Goal: Information Seeking & Learning: Learn about a topic

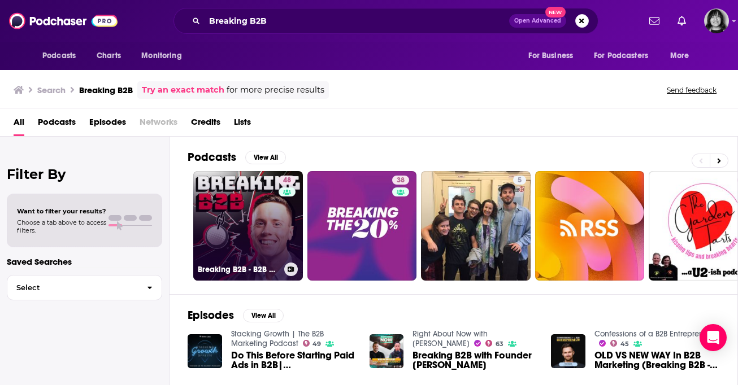
click at [259, 218] on link "48 Breaking B2B - B2B Marketing & Demand Generation Podcast" at bounding box center [248, 226] width 110 height 110
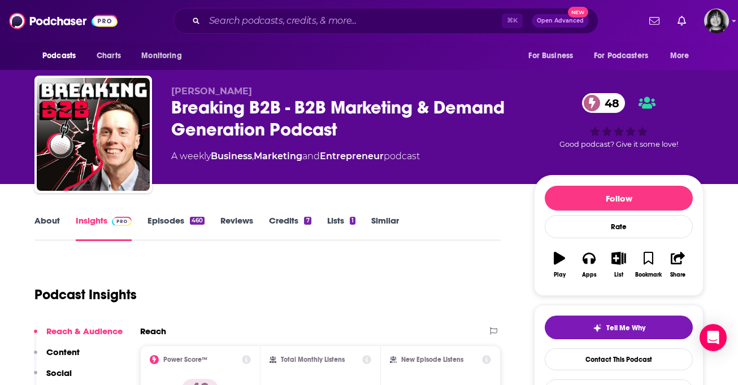
click at [37, 224] on link "About" at bounding box center [46, 228] width 25 height 26
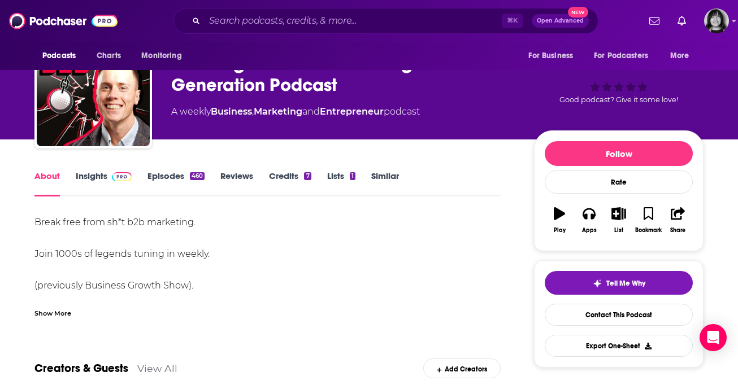
scroll to position [53, 0]
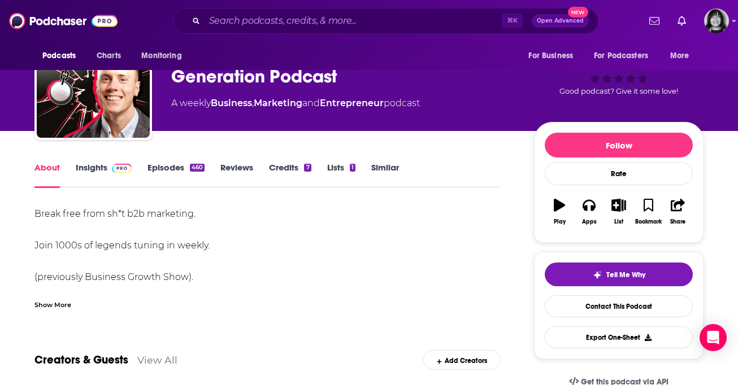
click at [51, 304] on div "Show More" at bounding box center [52, 304] width 37 height 11
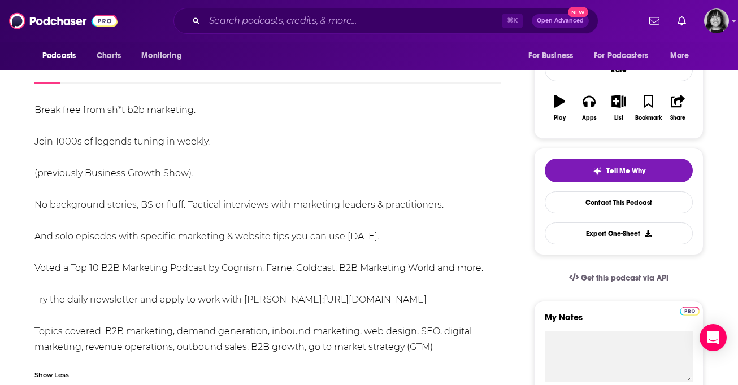
scroll to position [0, 0]
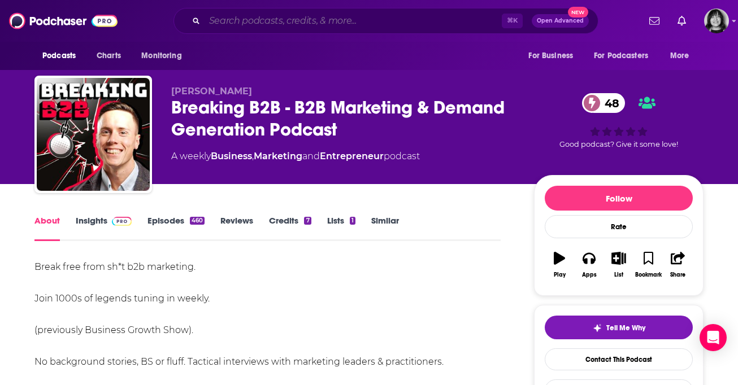
click at [343, 20] on input "Search podcasts, credits, & more..." at bounding box center [353, 21] width 297 height 18
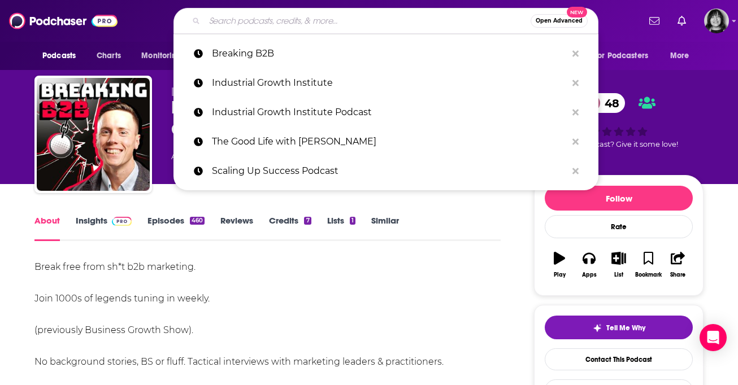
paste input "The B2B Marketing Podcast"
type input "The B2B Marketing Podcast"
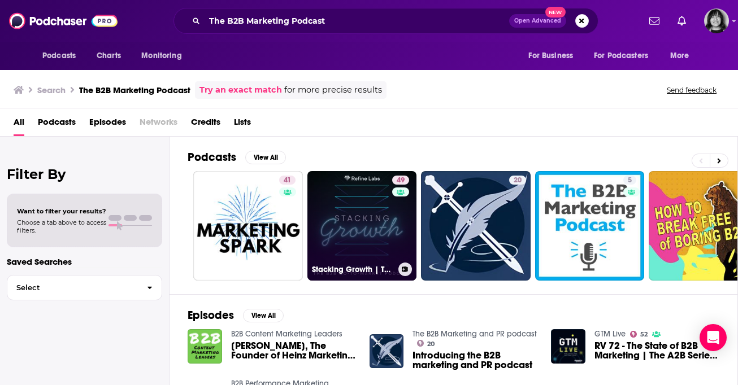
click at [335, 218] on link "49 Stacking Growth | The B2B Marketing Podcast" at bounding box center [362, 226] width 110 height 110
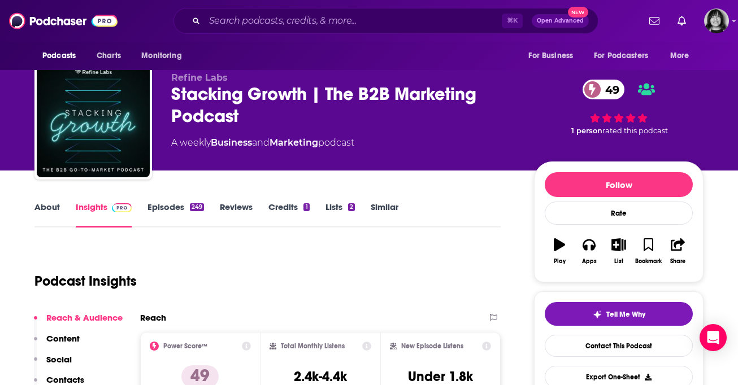
scroll to position [5, 0]
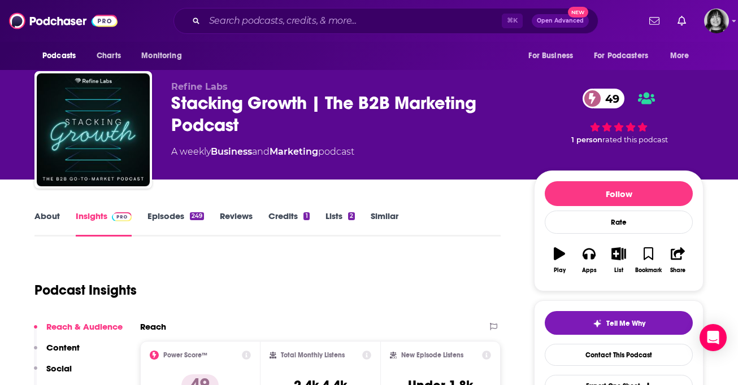
click at [46, 216] on link "About" at bounding box center [46, 224] width 25 height 26
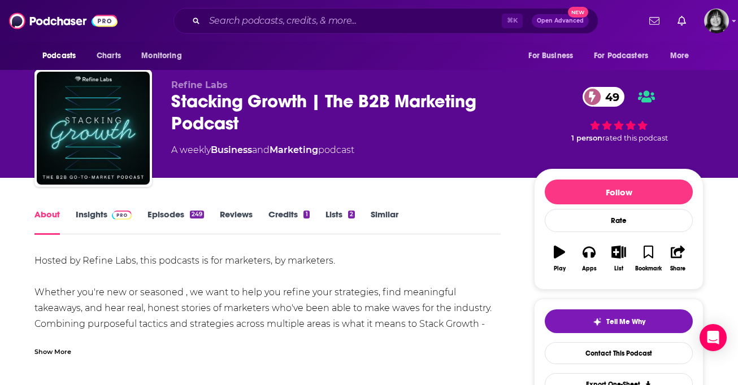
scroll to position [17, 0]
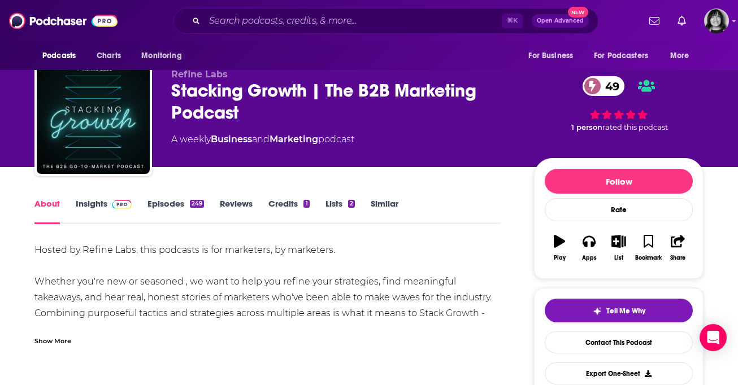
click at [54, 342] on div "Show More" at bounding box center [52, 340] width 37 height 11
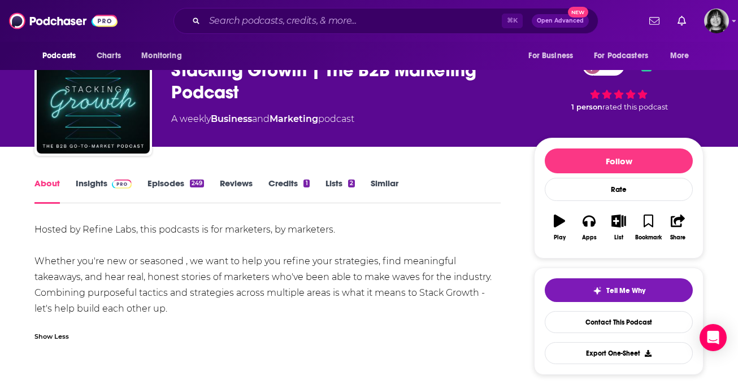
scroll to position [39, 0]
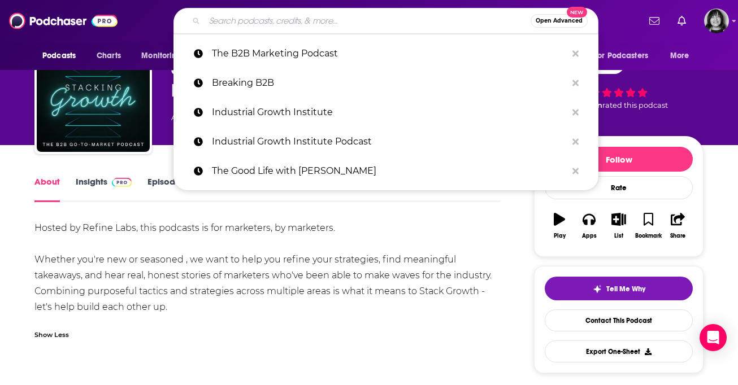
click at [301, 24] on input "Search podcasts, credits, & more..." at bounding box center [368, 21] width 326 height 18
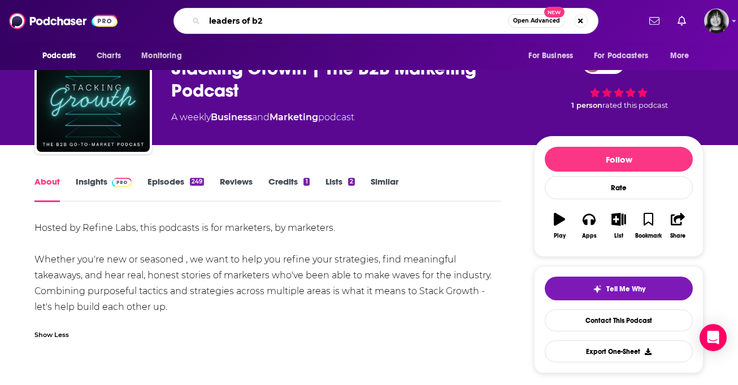
type input "leaders of b2b"
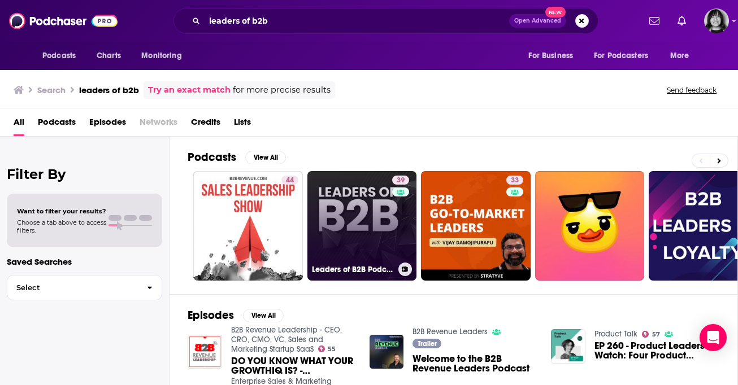
click at [344, 257] on link "39 Leaders of B2B Podcast - Interviews on Business Leadership, B2B Sales, B2B M…" at bounding box center [362, 226] width 110 height 110
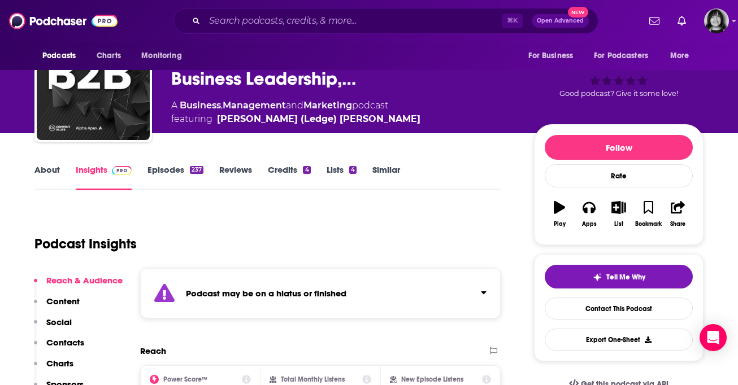
scroll to position [61, 0]
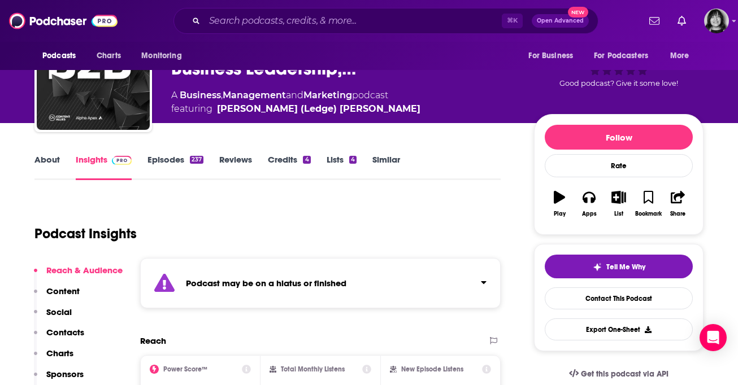
drag, startPoint x: 171, startPoint y: 279, endPoint x: 178, endPoint y: 295, distance: 18.0
click at [178, 295] on div "Podcast may be on a hiatus or finished" at bounding box center [320, 283] width 361 height 50
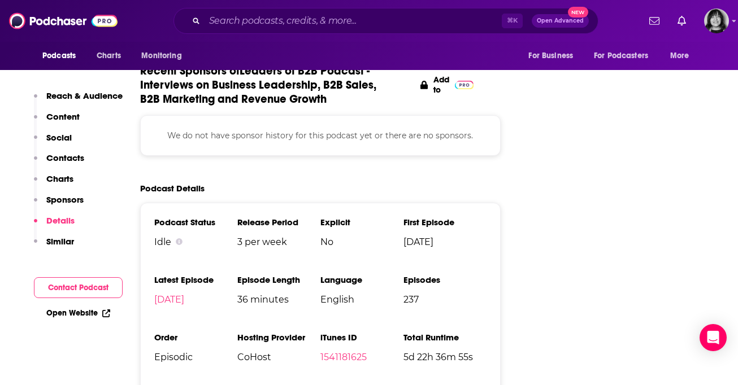
scroll to position [1729, 0]
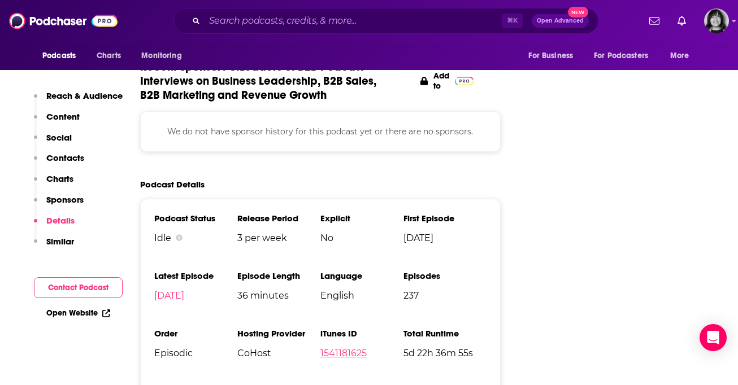
click at [358, 348] on link "1541181625" at bounding box center [343, 353] width 46 height 11
click at [351, 27] on input "Search podcasts, credits, & more..." at bounding box center [353, 21] width 297 height 18
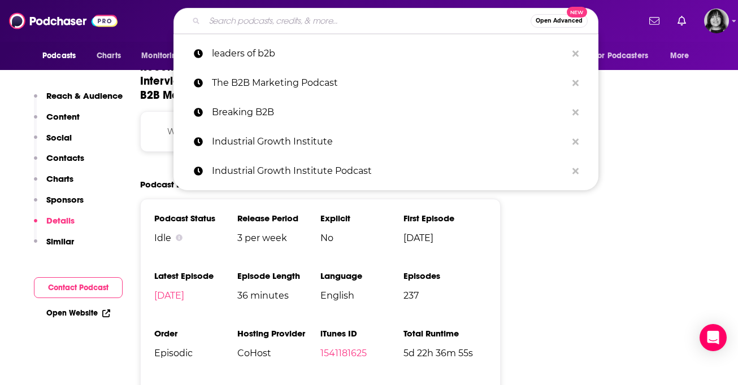
paste input "The Manufacturing Executive"
type input "The Manufacturing Executive"
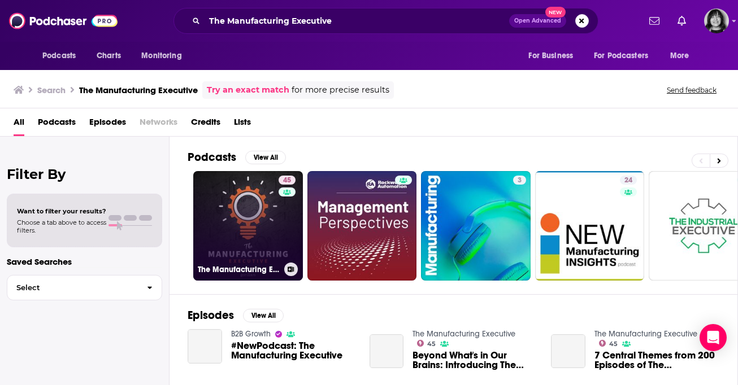
click at [252, 240] on link "45 The Manufacturing Executive" at bounding box center [248, 226] width 110 height 110
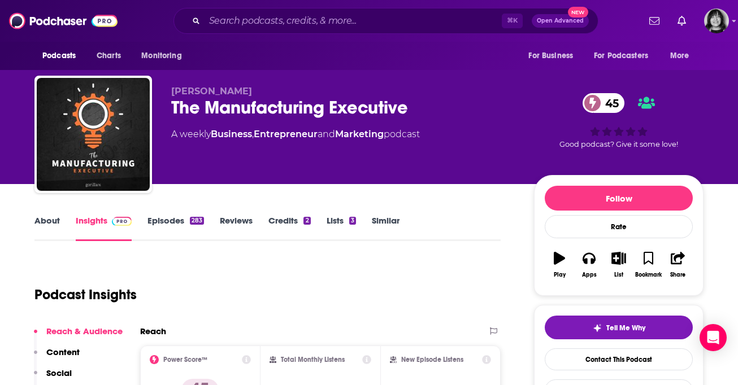
scroll to position [66, 0]
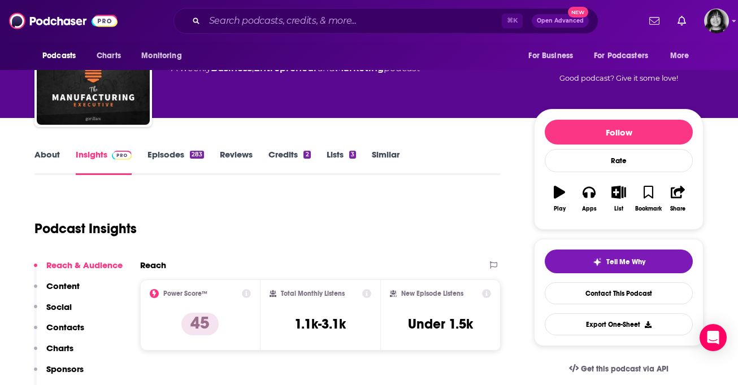
click at [44, 153] on link "About" at bounding box center [46, 162] width 25 height 26
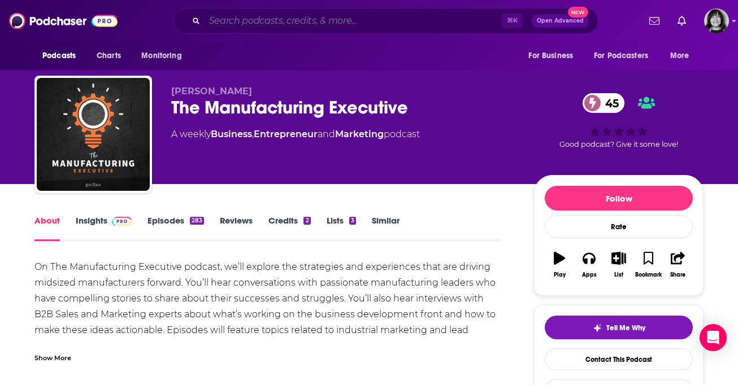
click at [382, 21] on input "Search podcasts, credits, & more..." at bounding box center [353, 21] width 297 height 18
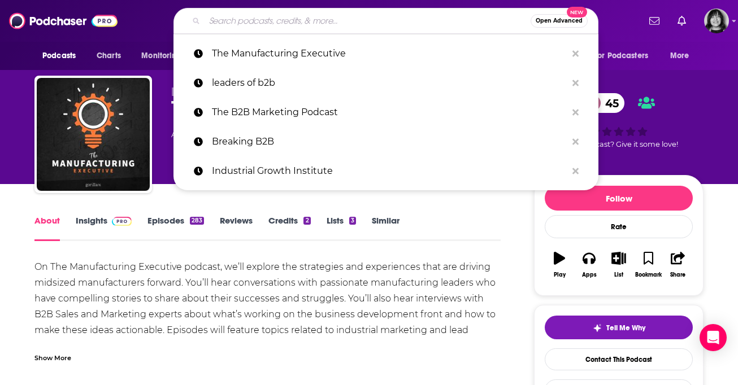
paste input "Making Chips"
type input "Making Chips"
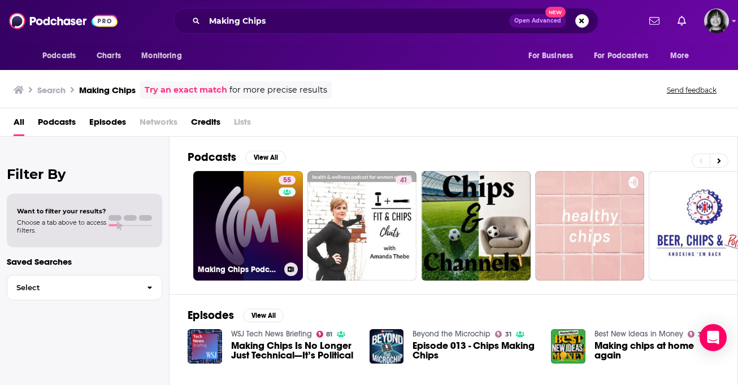
click at [232, 235] on link "55 Making Chips Podcast for Manufacturing Leaders" at bounding box center [248, 226] width 110 height 110
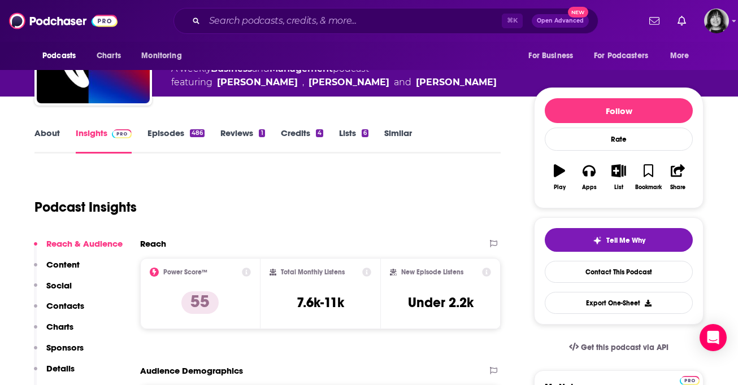
scroll to position [91, 0]
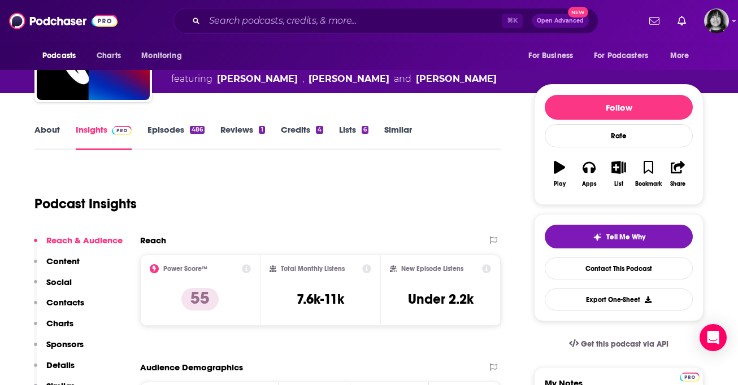
click at [40, 125] on link "About" at bounding box center [46, 137] width 25 height 26
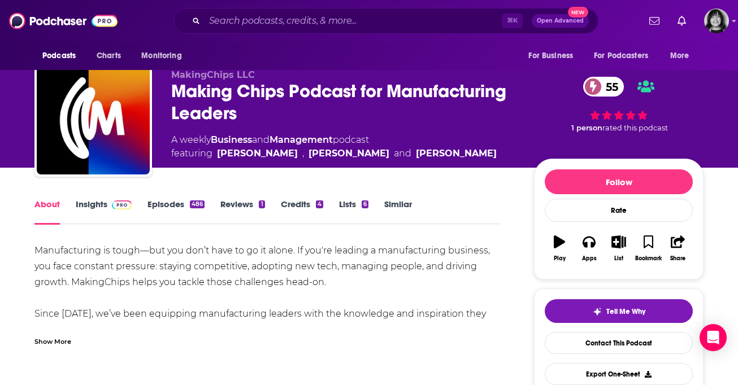
scroll to position [17, 0]
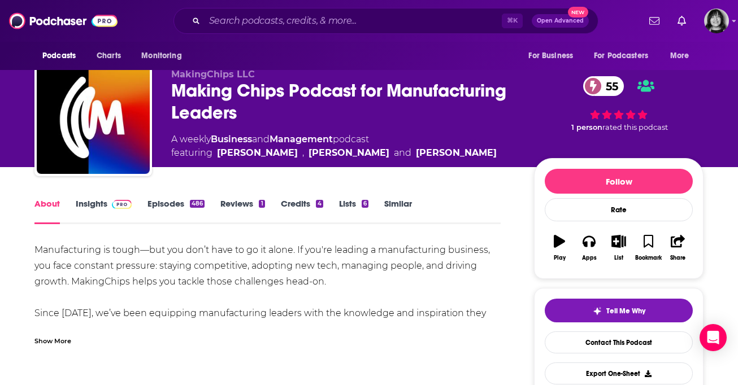
click at [62, 337] on div "Show More" at bounding box center [52, 340] width 37 height 11
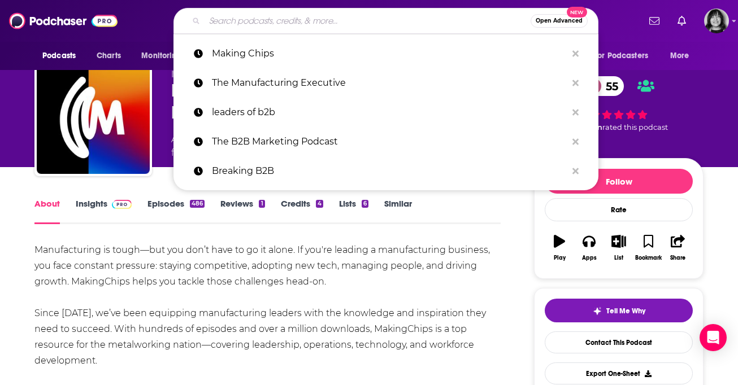
click at [335, 20] on input "Search podcasts, credits, & more..." at bounding box center [368, 21] width 326 height 18
paste input "The Marketing Revolution in Manufacturing"
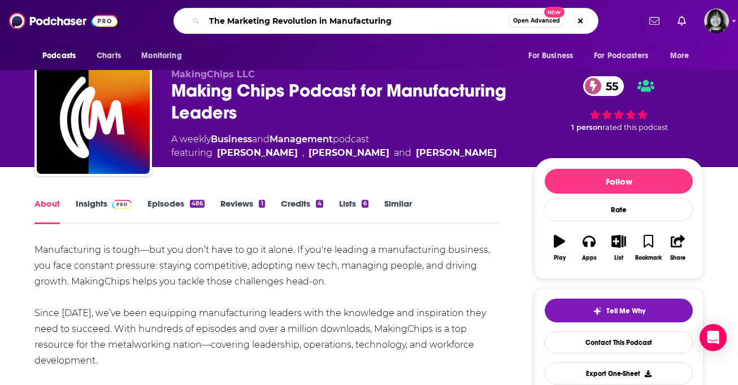
type input "The Marketing Revolution in Manufacturing"
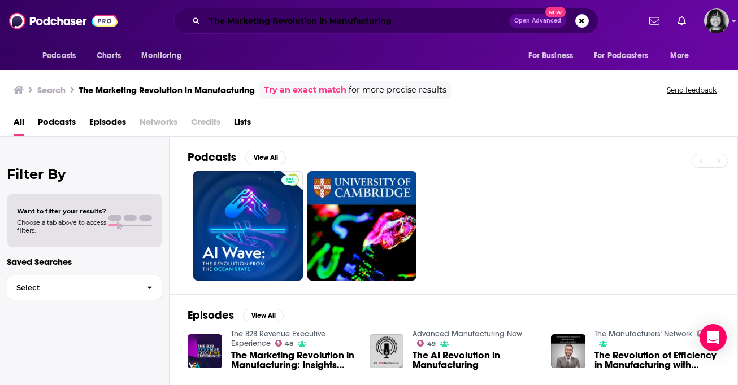
click at [374, 27] on input "The Marketing Revolution in Manufacturing" at bounding box center [357, 21] width 305 height 18
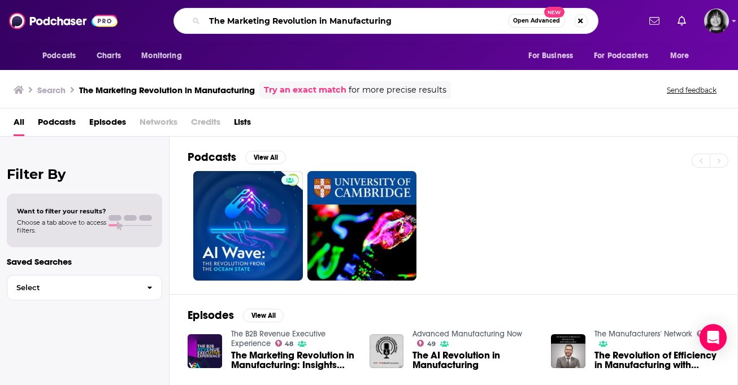
click at [374, 27] on input "The Marketing Revolution in Manufacturing" at bounding box center [357, 21] width 304 height 18
paste input "Manufacturing Happy Hour"
type input "Manufacturing Happy Hour"
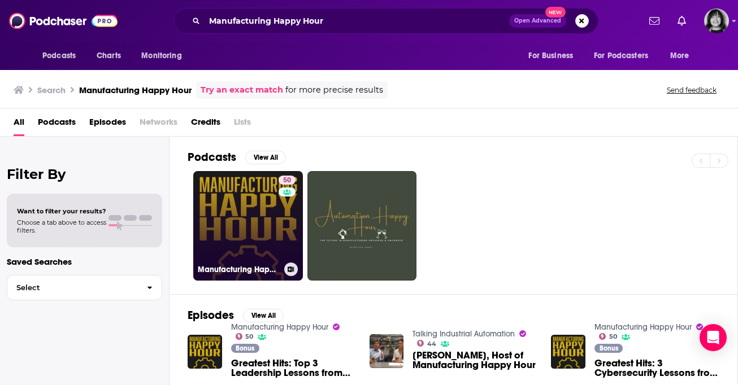
click at [245, 229] on link "50 Manufacturing Happy Hour" at bounding box center [248, 226] width 110 height 110
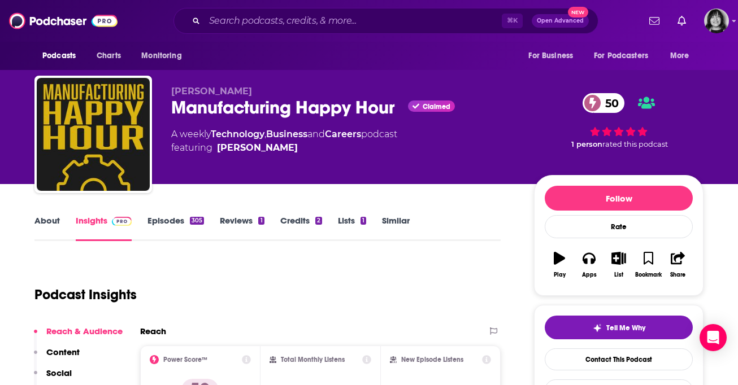
scroll to position [126, 0]
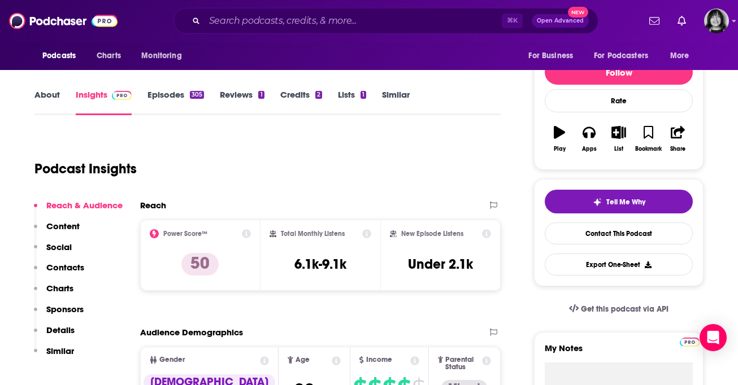
click at [37, 101] on link "About" at bounding box center [46, 102] width 25 height 26
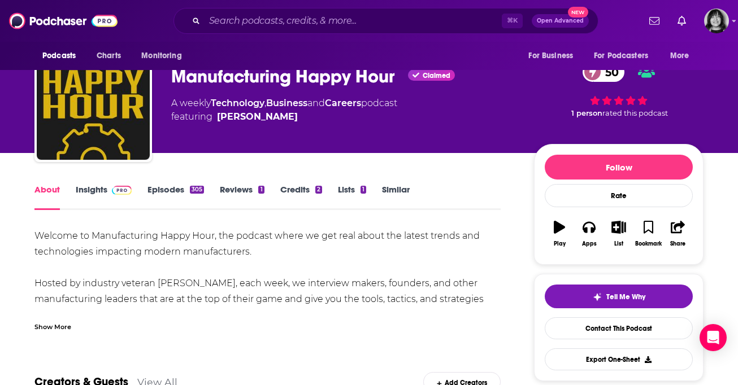
scroll to position [38, 0]
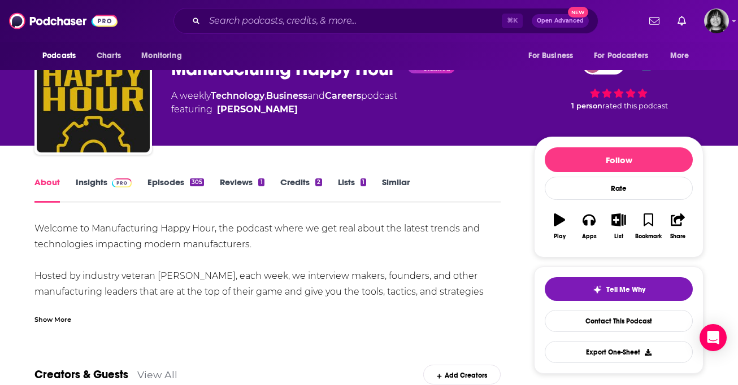
click at [46, 318] on div "Show More" at bounding box center [52, 319] width 37 height 11
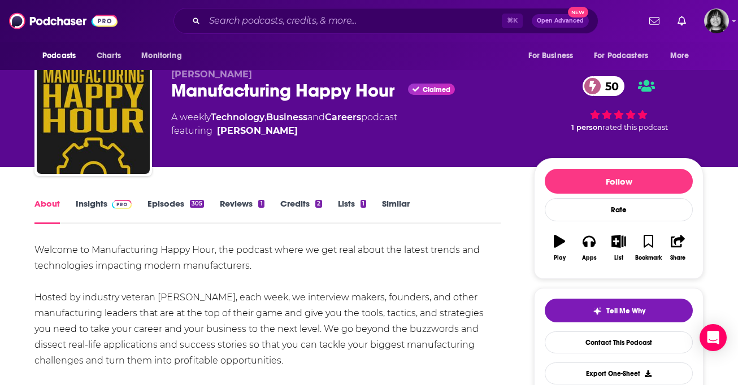
scroll to position [0, 0]
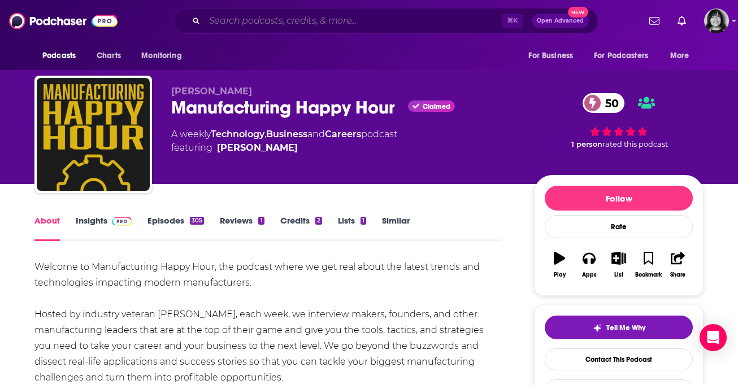
click at [337, 15] on input "Search podcasts, credits, & more..." at bounding box center [353, 21] width 297 height 18
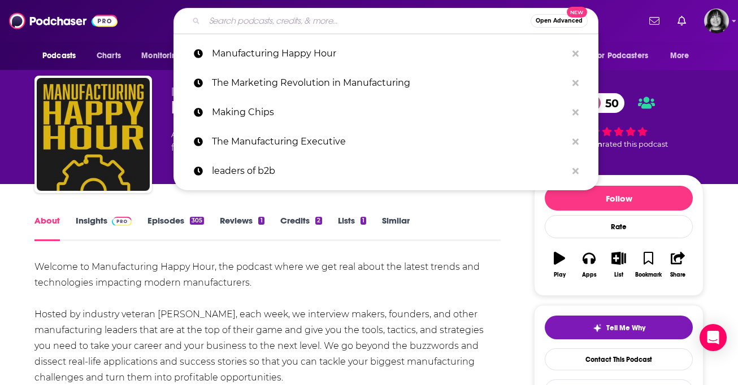
paste input "Revenue Vitals"
type input "Revenue Vitals"
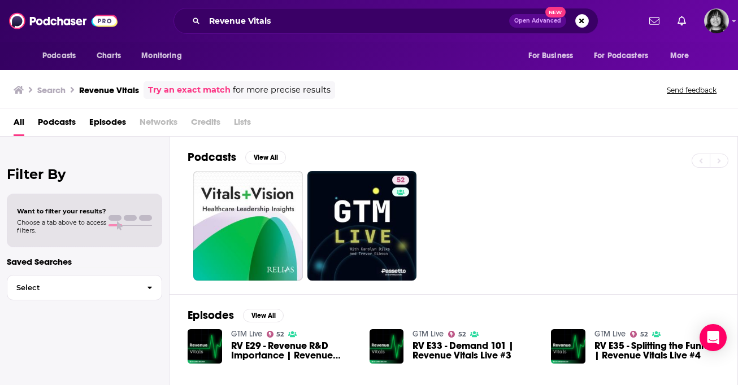
click at [354, 31] on div "Revenue Vitals Open Advanced New" at bounding box center [386, 21] width 425 height 26
click at [354, 24] on input "Revenue Vitals" at bounding box center [357, 21] width 305 height 18
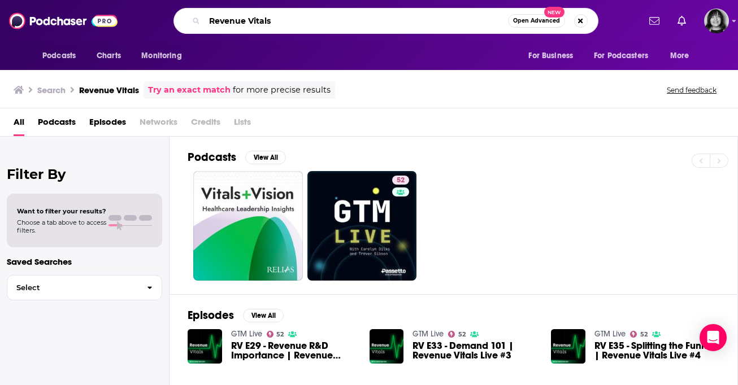
click at [354, 24] on input "Revenue Vitals" at bounding box center [357, 21] width 304 height 18
paste input "The Industrial and Manufacturing Podcast"
type input "The Industrial and Manufacturing Podcast"
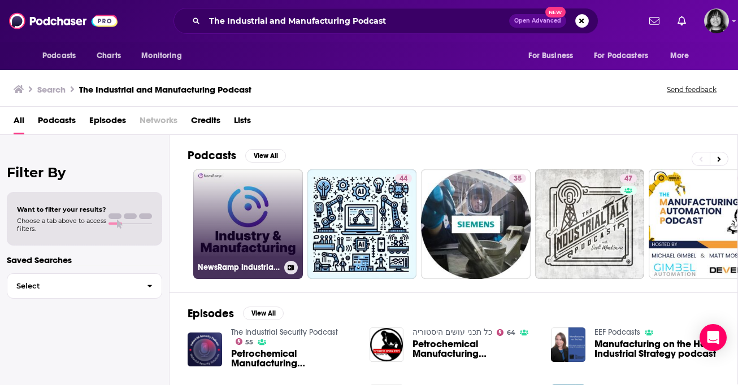
click at [248, 229] on link "NewsRamp Industrial & Manufacturing Podcast" at bounding box center [248, 225] width 110 height 110
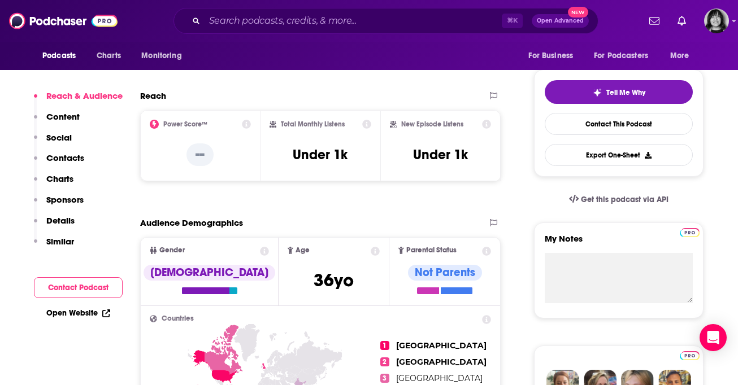
scroll to position [249, 0]
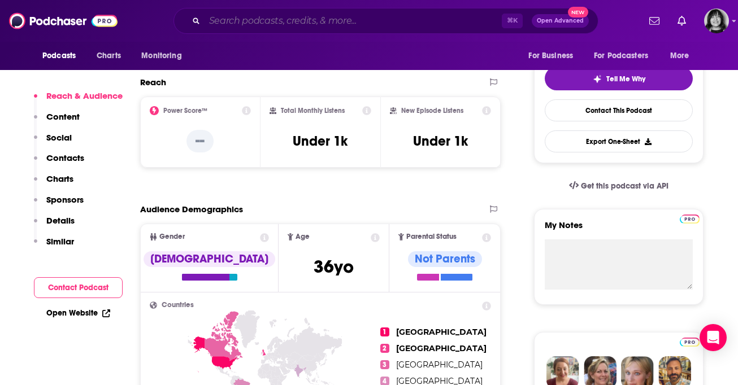
click at [389, 20] on input "Search podcasts, credits, & more..." at bounding box center [353, 21] width 297 height 18
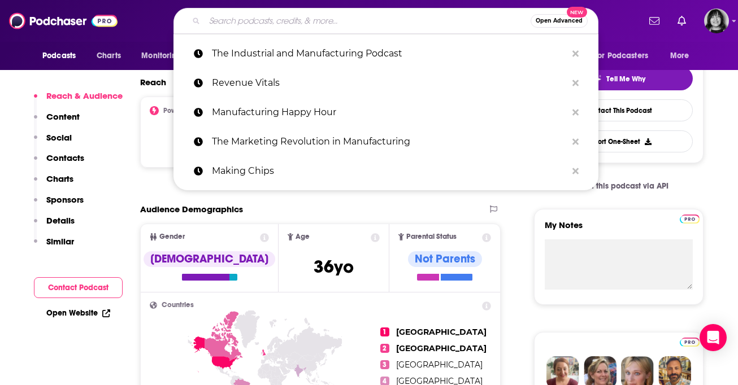
paste input "Manufacturing Champions"
type input "Manufacturing Champions"
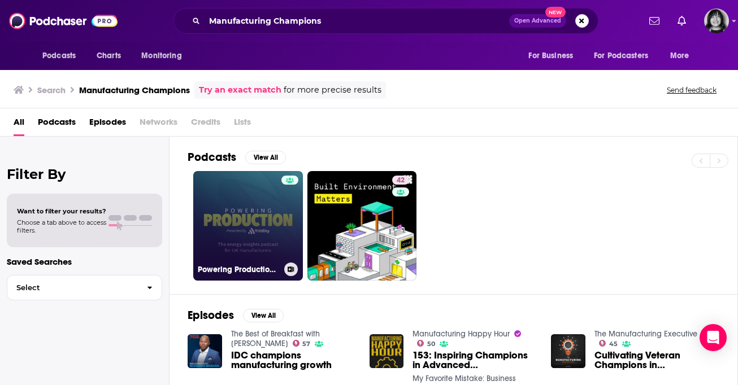
click at [220, 279] on link "Powering Production - The energy insights podcast for UK manufacturers" at bounding box center [248, 226] width 110 height 110
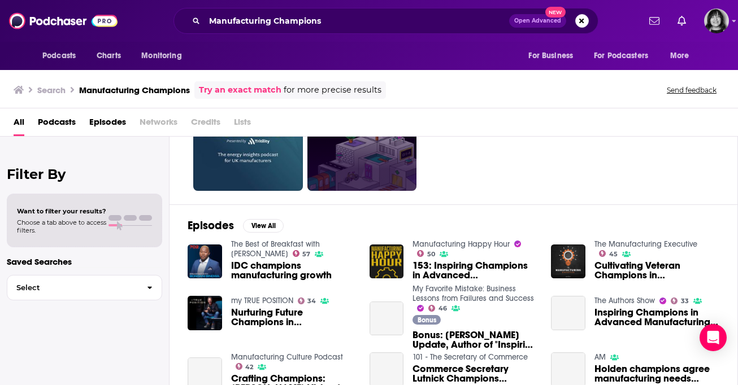
scroll to position [93, 0]
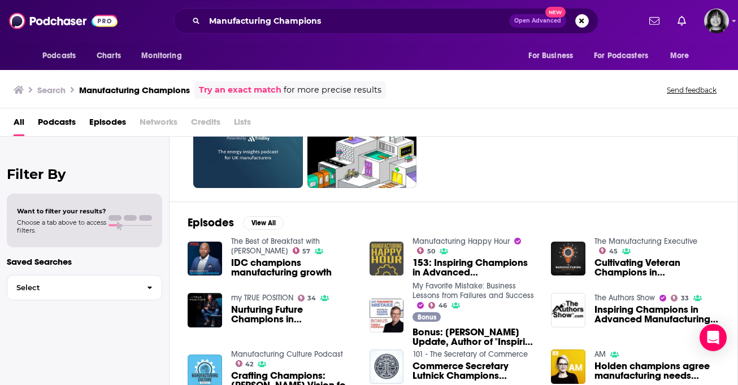
click at [392, 257] on img "153: Inspiring Champions in Advanced Manufacturing with Terry Iverson" at bounding box center [387, 259] width 34 height 34
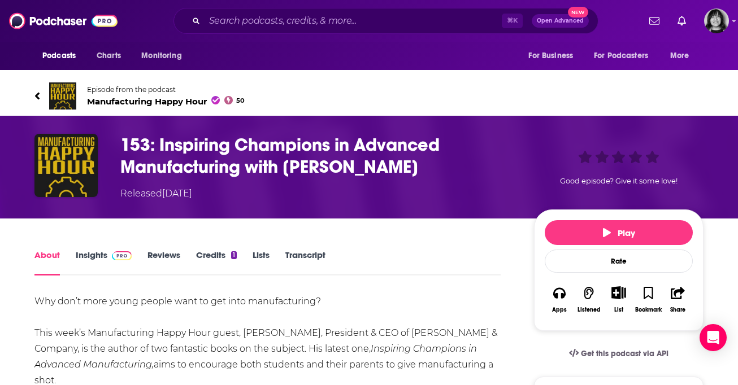
click at [159, 107] on link "Episode from the podcast Manufacturing Happy Hour 50" at bounding box center [368, 96] width 669 height 27
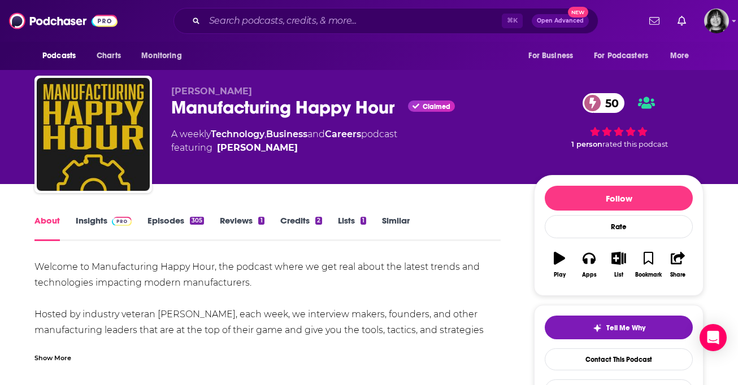
click at [394, 219] on link "Similar" at bounding box center [396, 228] width 28 height 26
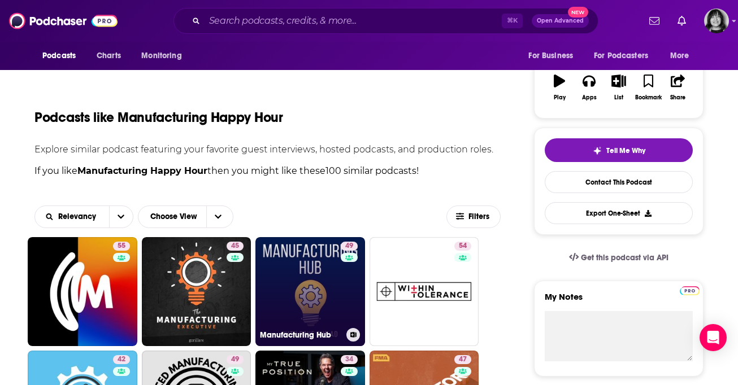
scroll to position [181, 0]
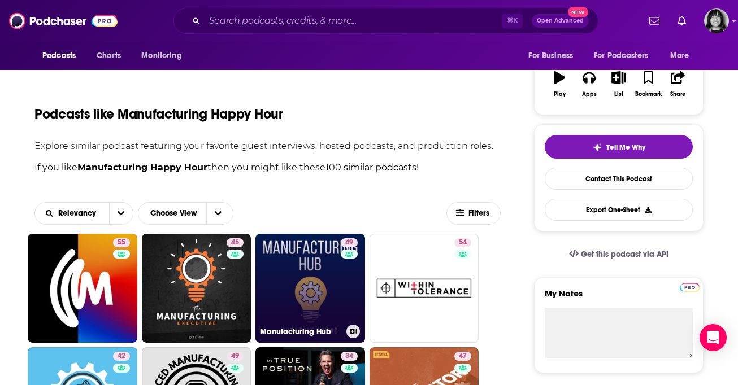
click at [311, 267] on link "49 Manufacturing Hub" at bounding box center [310, 289] width 110 height 110
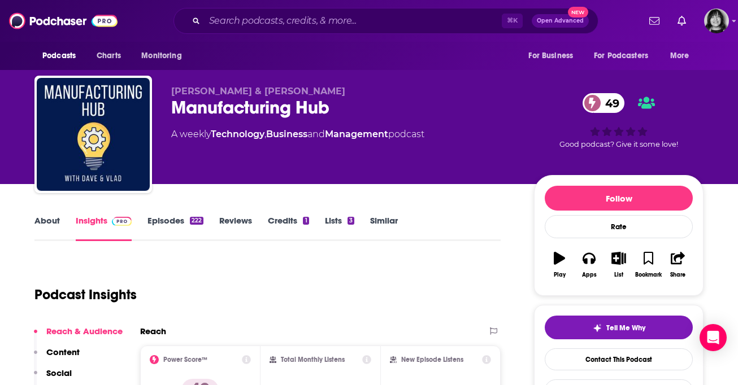
click at [52, 223] on link "About" at bounding box center [46, 228] width 25 height 26
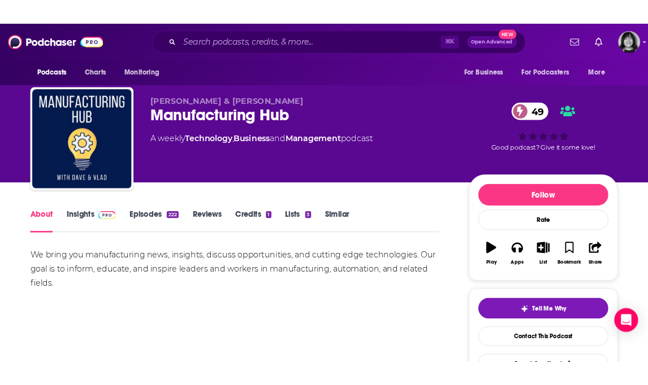
scroll to position [5, 0]
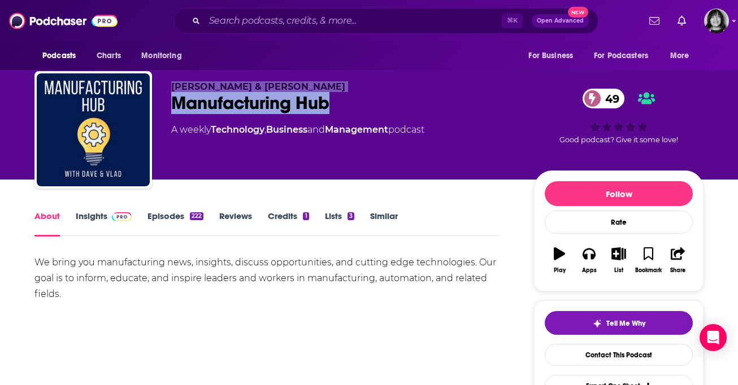
drag, startPoint x: 340, startPoint y: 101, endPoint x: 141, endPoint y: 89, distance: 198.7
click at [141, 89] on div "Vlad Romanov & Dave Griffith Manufacturing Hub 49 A weekly Technology , Busines…" at bounding box center [368, 132] width 669 height 122
copy div "Vlad Romanov & Dave Griffith Manufacturing Hub"
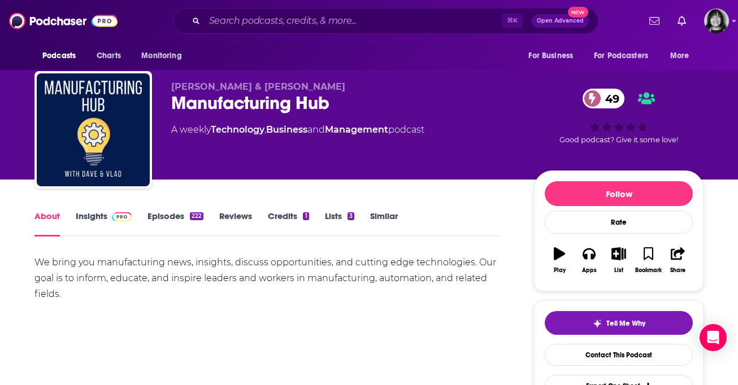
click at [284, 115] on div "Vlad Romanov & Dave Griffith Manufacturing Hub 49 A weekly Technology , Busines…" at bounding box center [343, 126] width 345 height 90
click at [284, 111] on div "Manufacturing Hub 49" at bounding box center [343, 103] width 345 height 22
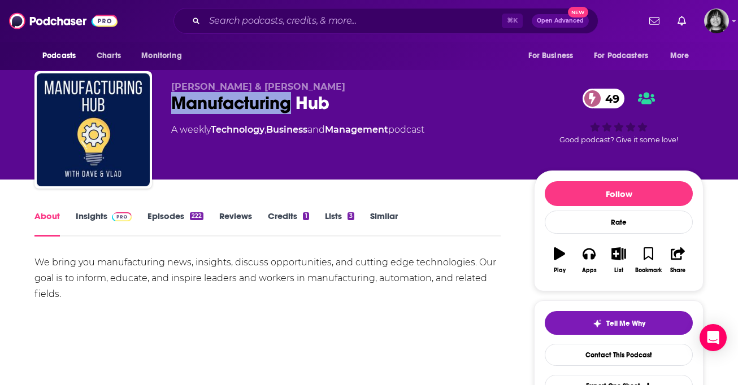
click at [284, 111] on div "Manufacturing Hub 49" at bounding box center [343, 103] width 345 height 22
copy div "Manufacturing Hub 49"
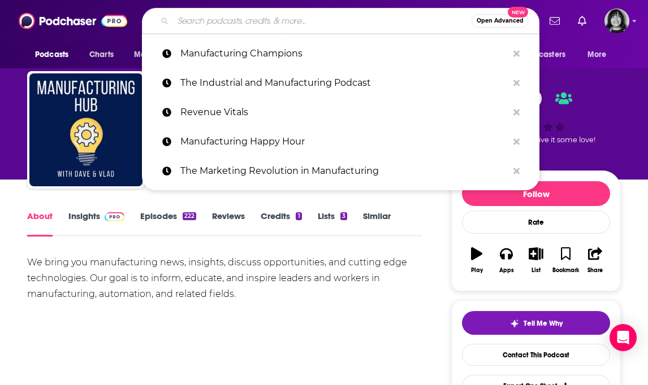
click at [313, 22] on input "Search podcasts, credits, & more..." at bounding box center [322, 21] width 298 height 18
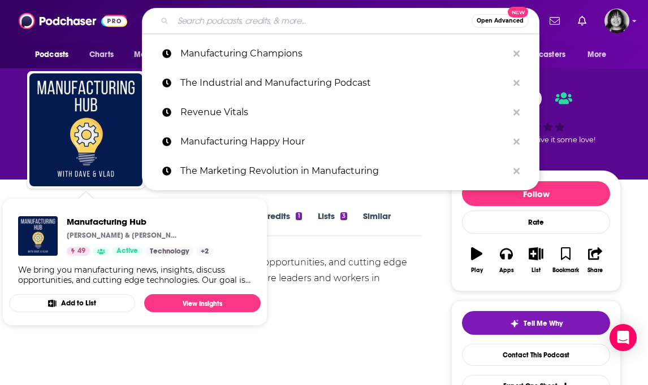
click at [13, 120] on div "Vlad Romanov & Dave Griffith Manufacturing Hub 49 A weekly Technology , Busines…" at bounding box center [324, 87] width 648 height 184
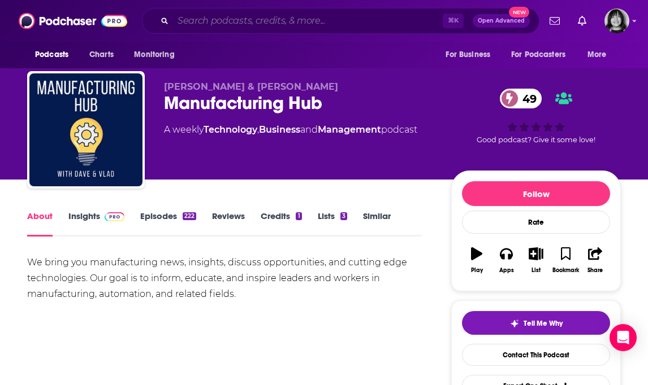
click at [319, 21] on input "Search podcasts, credits, & more..." at bounding box center [308, 21] width 270 height 18
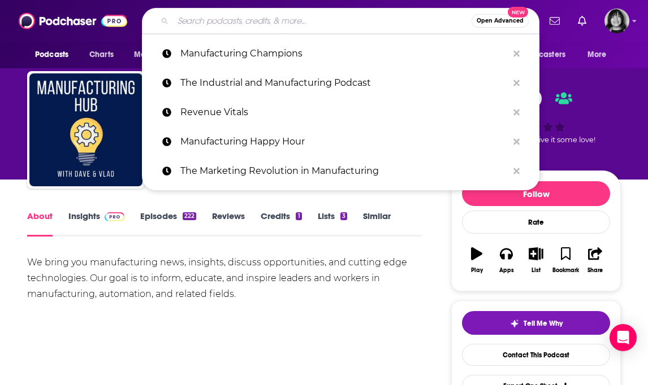
paste input "MANUFACTURING HAPPY HOUR"
type input "MANUFACTURING HAPPY HOUR"
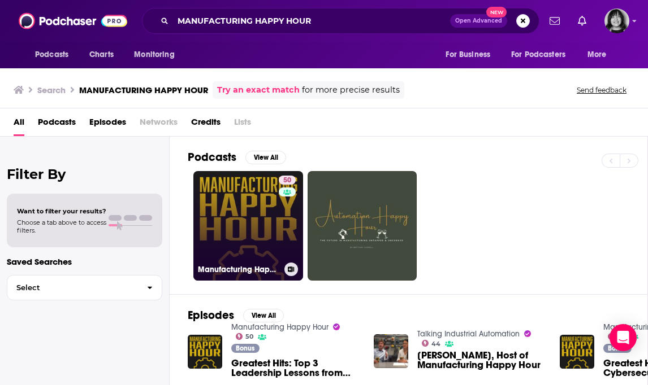
click at [221, 216] on link "50 Manufacturing Happy Hour" at bounding box center [248, 226] width 110 height 110
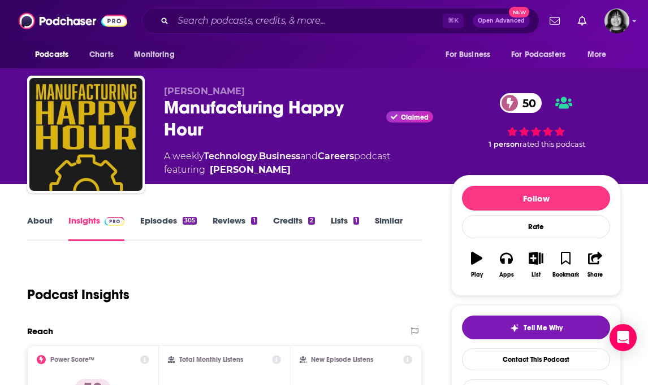
click at [42, 226] on link "About" at bounding box center [39, 228] width 25 height 26
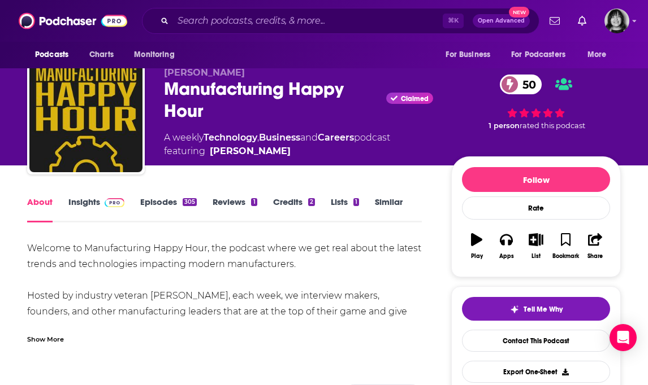
scroll to position [23, 0]
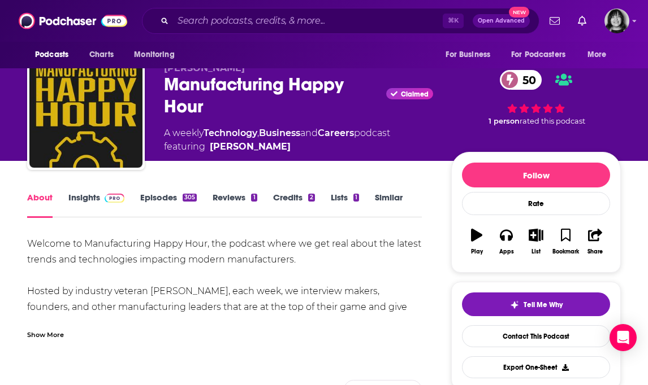
click at [45, 335] on div "Show More" at bounding box center [45, 334] width 37 height 11
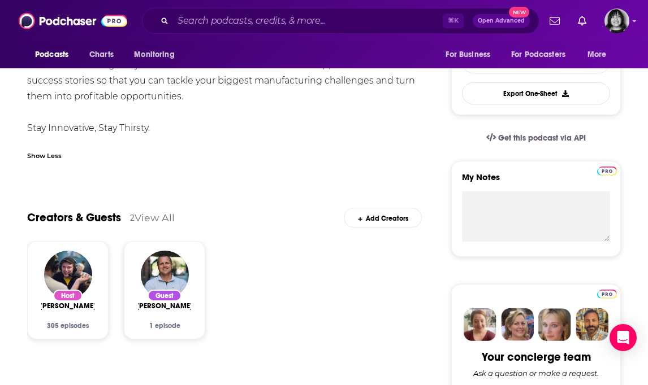
scroll to position [0, 0]
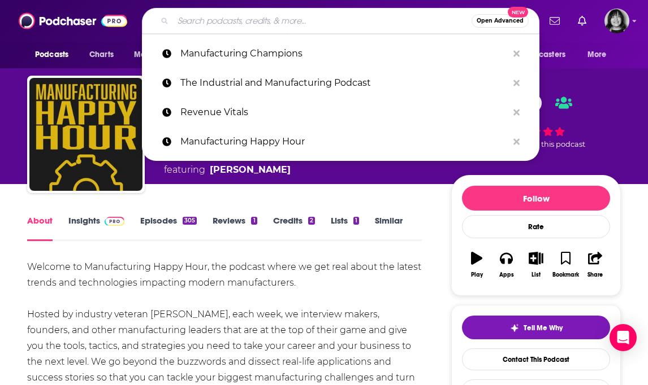
click at [241, 21] on input "Search podcasts, credits, & more..." at bounding box center [322, 21] width 298 height 18
paste input "THE MANUFACTURING EXECUTIVE"
type input "THE MANUFACTURING EXECUTIVE"
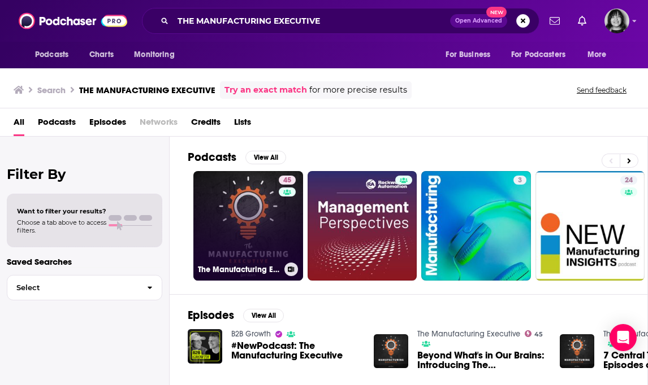
click at [245, 207] on link "45 The Manufacturing Executive" at bounding box center [248, 226] width 110 height 110
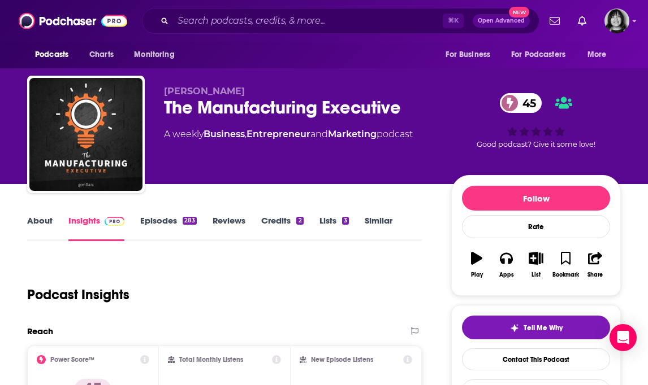
click at [36, 229] on link "About" at bounding box center [39, 228] width 25 height 26
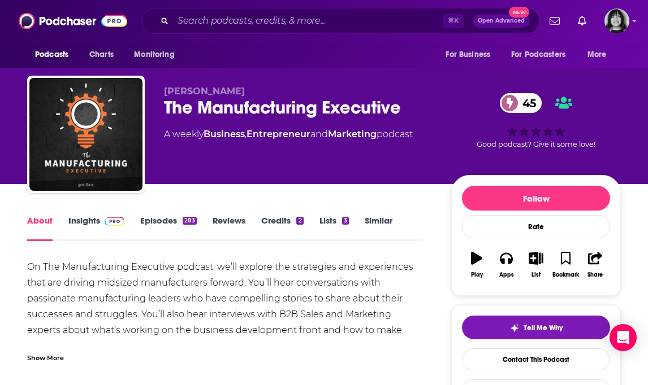
click at [46, 359] on div "Show More" at bounding box center [45, 357] width 37 height 11
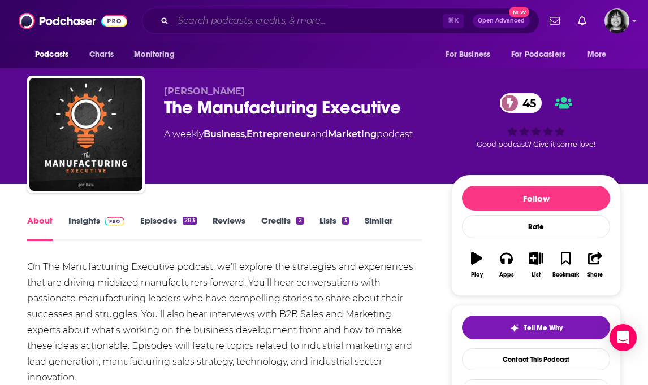
click at [311, 21] on input "Search podcasts, credits, & more..." at bounding box center [308, 21] width 270 height 18
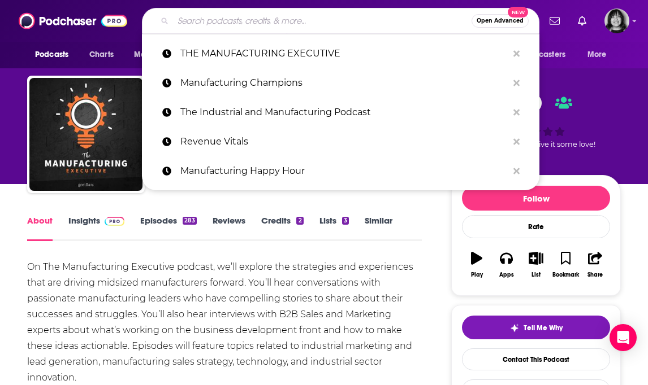
paste input "MAKING CHIPS"
type input "MAKING CHIPS"
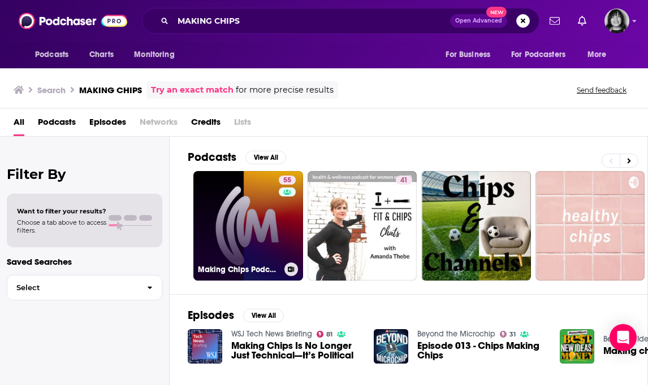
click at [244, 244] on link "55 Making Chips Podcast for Manufacturing Leaders" at bounding box center [248, 226] width 110 height 110
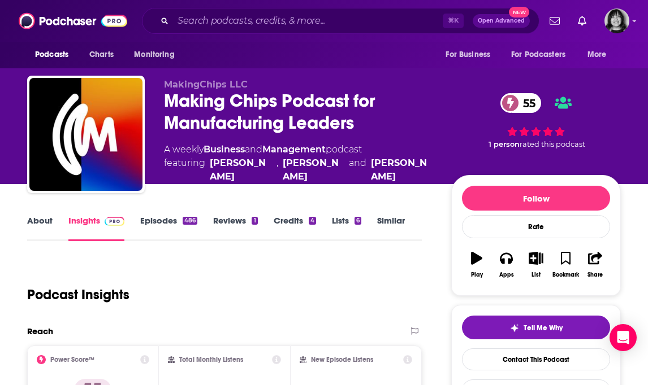
click at [38, 220] on link "About" at bounding box center [39, 228] width 25 height 26
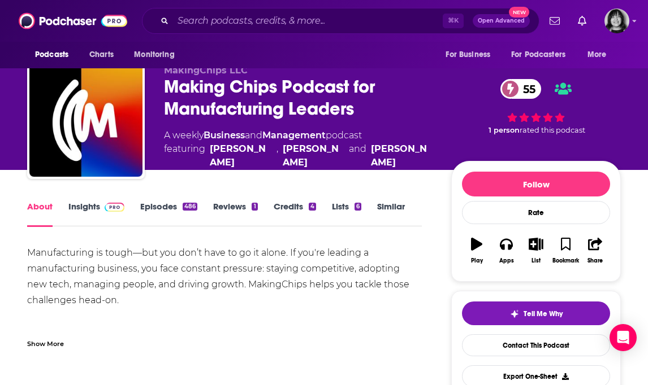
scroll to position [15, 0]
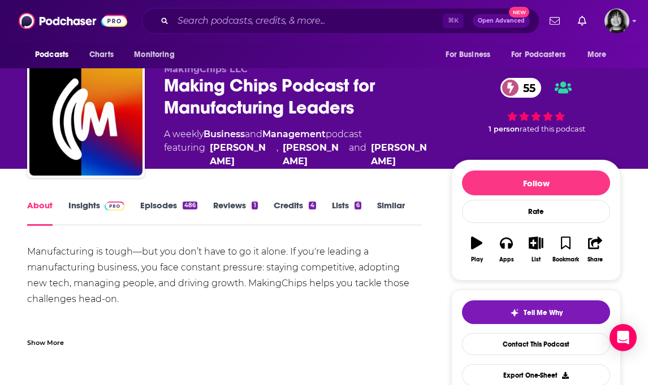
click at [50, 343] on div "Show More" at bounding box center [45, 342] width 37 height 11
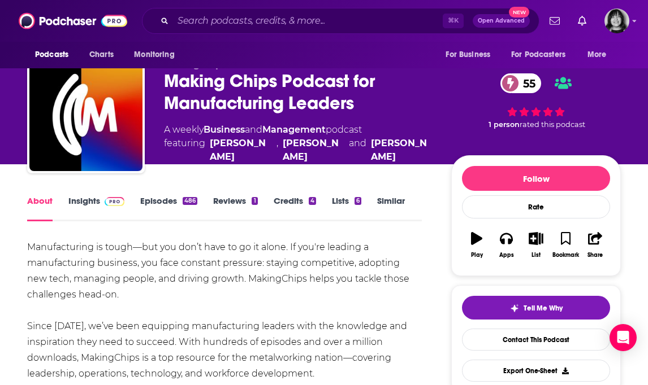
scroll to position [0, 0]
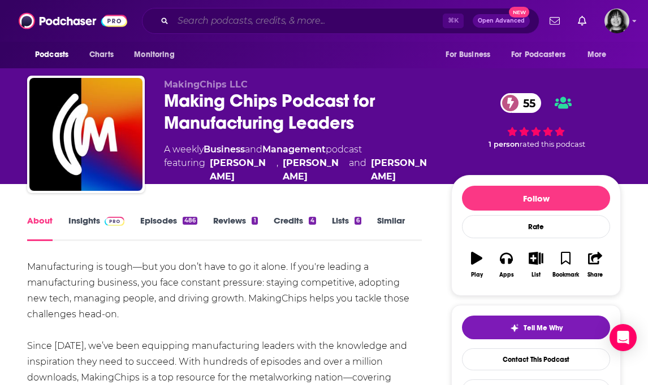
click at [269, 24] on input "Search podcasts, credits, & more..." at bounding box center [308, 21] width 270 height 18
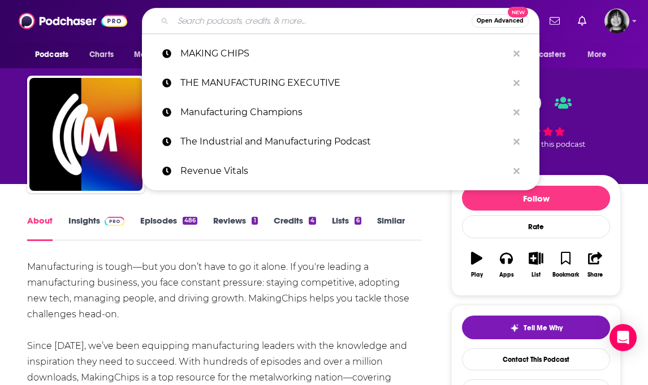
paste input "LEADERS OF B2B"
type input "LEADERS OF B2B"
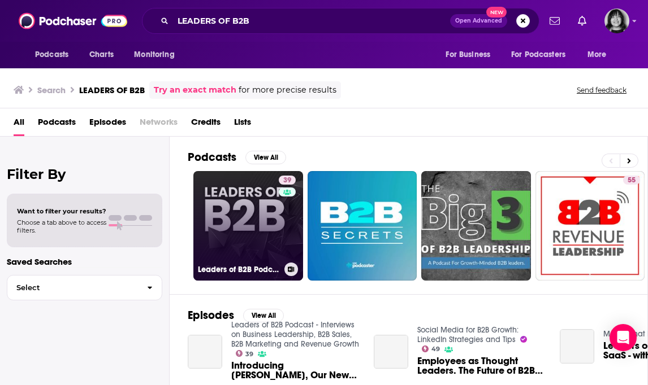
click at [236, 201] on link "39 Leaders of B2B Podcast - Interviews on Business Leadership, B2B Sales, B2B M…" at bounding box center [248, 226] width 110 height 110
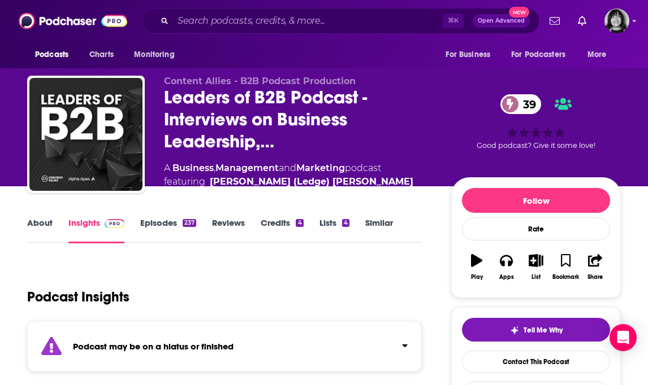
click at [39, 225] on link "About" at bounding box center [39, 231] width 25 height 26
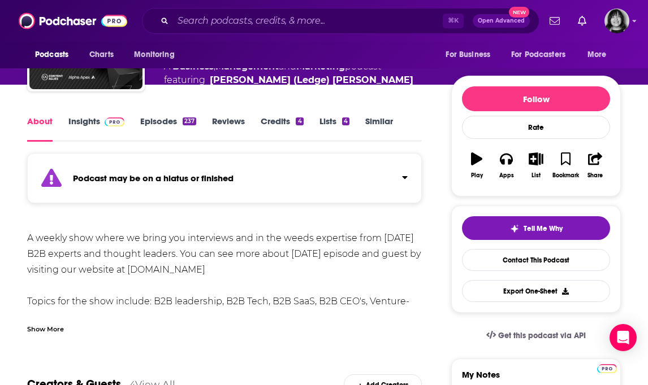
scroll to position [103, 0]
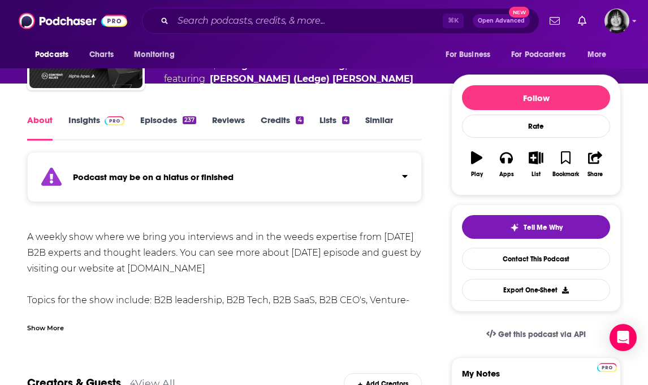
click at [52, 331] on div "Show More" at bounding box center [45, 327] width 37 height 11
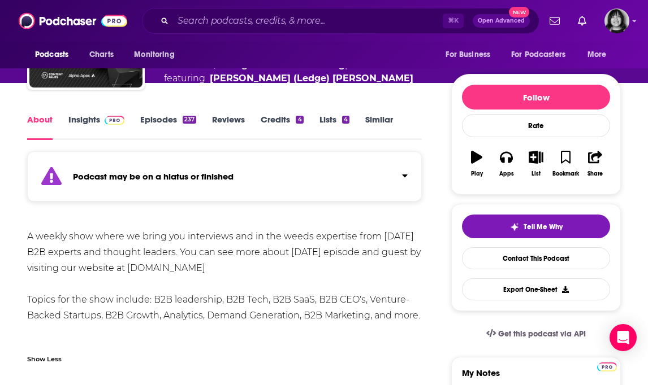
scroll to position [0, 0]
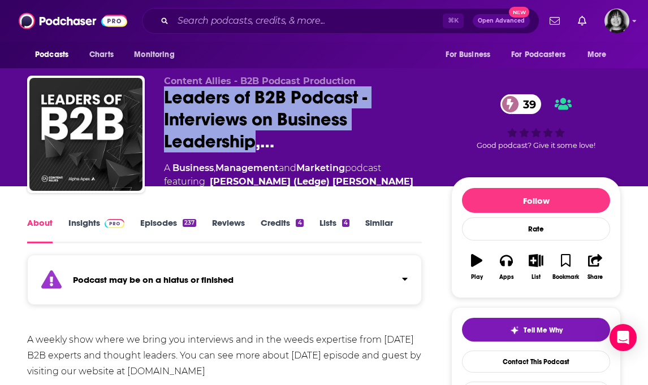
drag, startPoint x: 256, startPoint y: 146, endPoint x: 159, endPoint y: 106, distance: 105.0
click at [159, 106] on div "Content Allies - B2B Podcast Production Leaders of B2B Podcast - Interviews on …" at bounding box center [324, 138] width 594 height 124
copy h1 "Leaders of B2B Podcast - Interviews on Business Leadership"
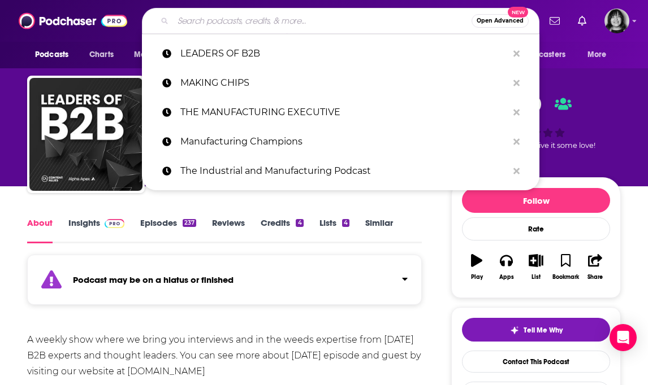
click at [294, 18] on input "Search podcasts, credits, & more..." at bounding box center [322, 21] width 298 height 18
paste input "BREAKING B2B"
type input "BREAKING B2B"
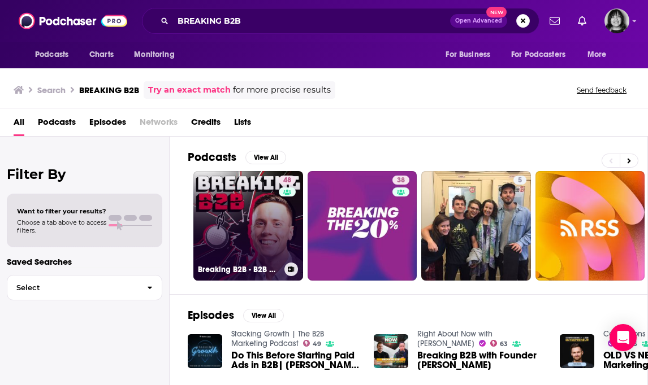
click at [236, 202] on link "48 Breaking B2B - B2B Marketing & Demand Generation Podcast" at bounding box center [248, 226] width 110 height 110
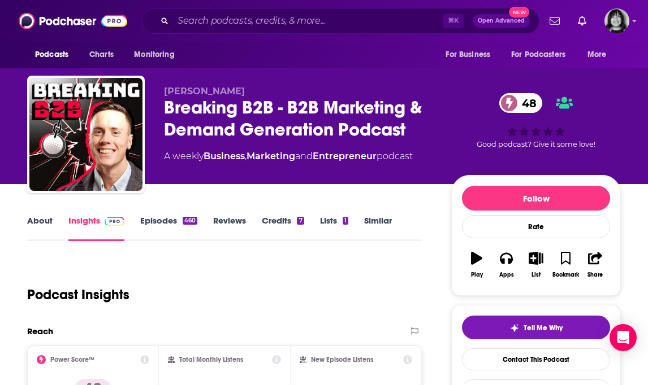
click at [45, 223] on link "About" at bounding box center [39, 228] width 25 height 26
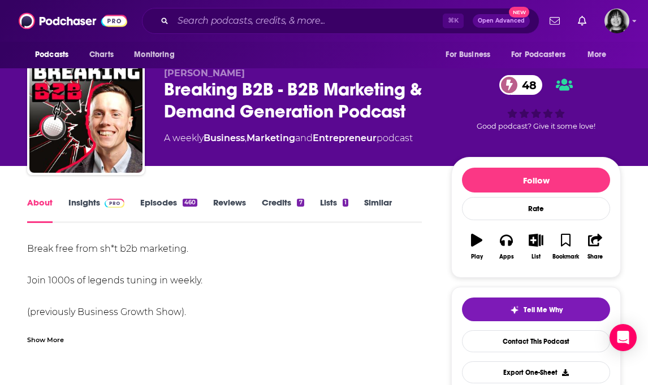
scroll to position [20, 0]
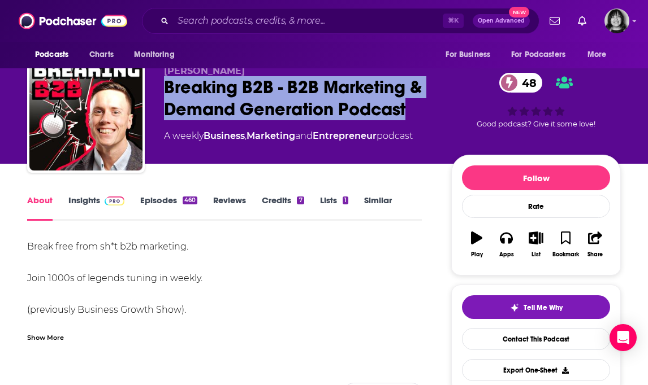
drag, startPoint x: 415, startPoint y: 108, endPoint x: 147, endPoint y: 88, distance: 268.7
click at [147, 88] on div "Sam Dunning Breaking B2B - B2B Marketing & Demand Generation Podcast 48 A weekl…" at bounding box center [324, 116] width 594 height 122
copy h1 "Breaking B2B - B2B Marketing & Demand Generation Podcast"
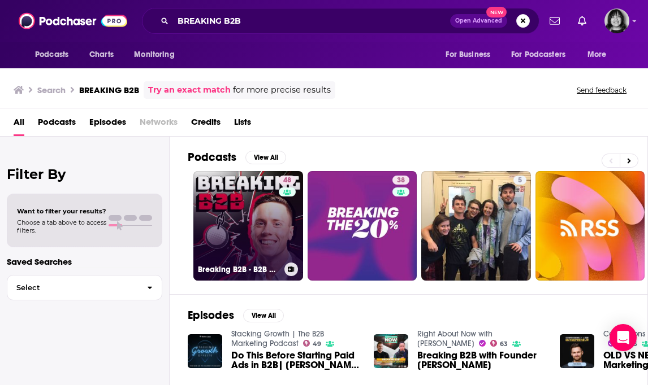
click at [218, 230] on link "48 Breaking B2B - B2B Marketing & Demand Generation Podcast" at bounding box center [248, 226] width 110 height 110
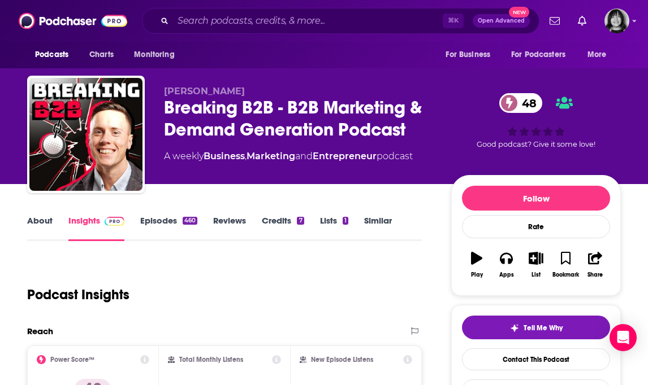
click at [50, 224] on link "About" at bounding box center [39, 228] width 25 height 26
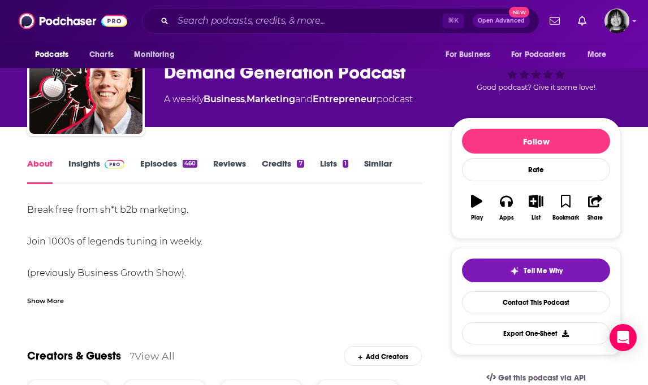
scroll to position [74, 0]
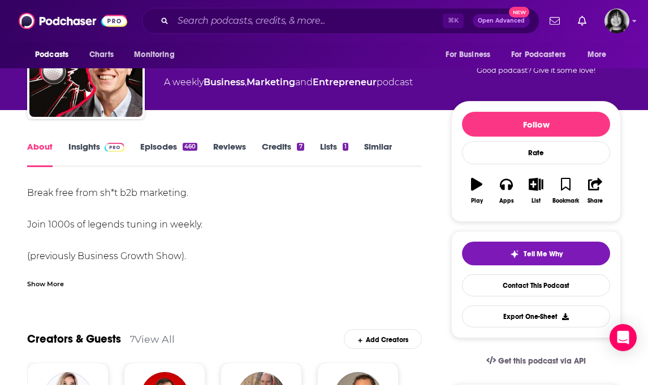
click at [47, 285] on div "Show More" at bounding box center [45, 283] width 37 height 11
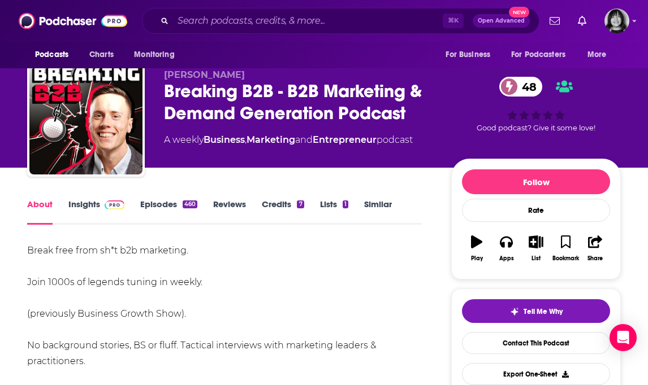
scroll to position [19, 0]
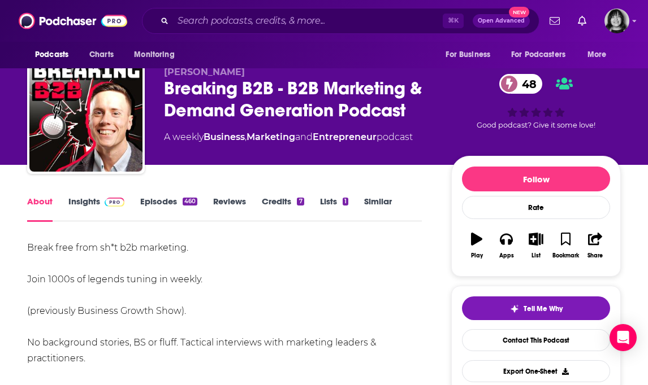
click at [222, 64] on div "Podcasts Charts Monitoring For Business For Podcasters More" at bounding box center [324, 55] width 648 height 27
click at [222, 70] on span "Sam Dunning" at bounding box center [204, 72] width 81 height 11
copy p "Sam Dunning"
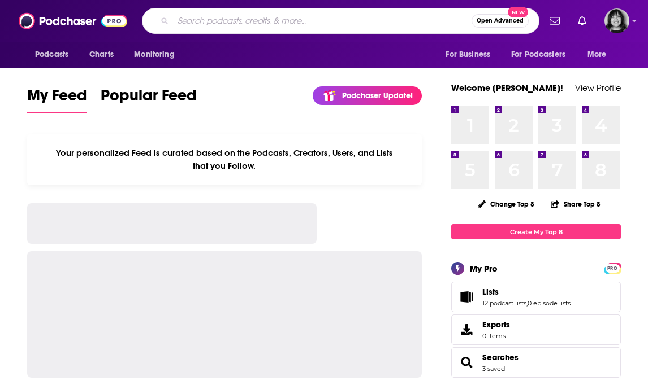
click at [349, 23] on input "Search podcasts, credits, & more..." at bounding box center [322, 21] width 298 height 18
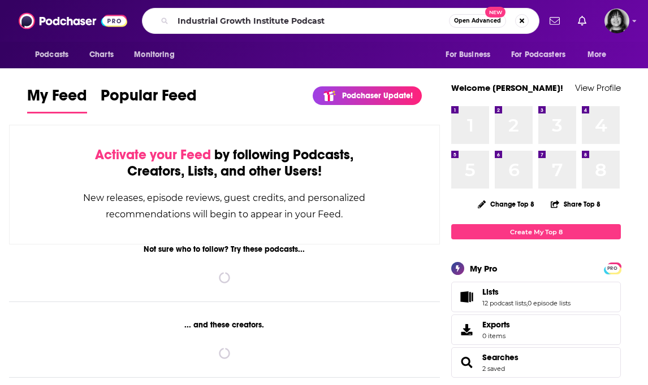
type input "Industrial Growth Institute Podcast"
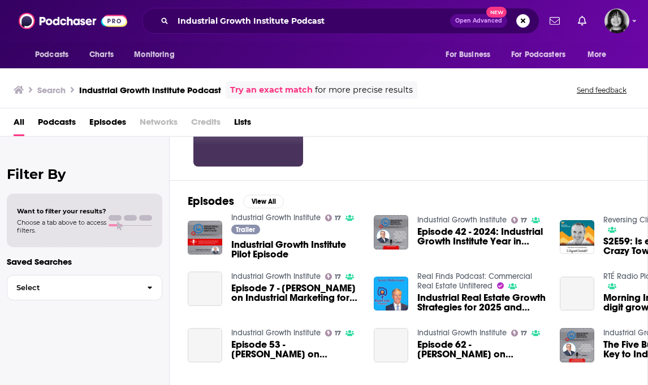
scroll to position [115, 0]
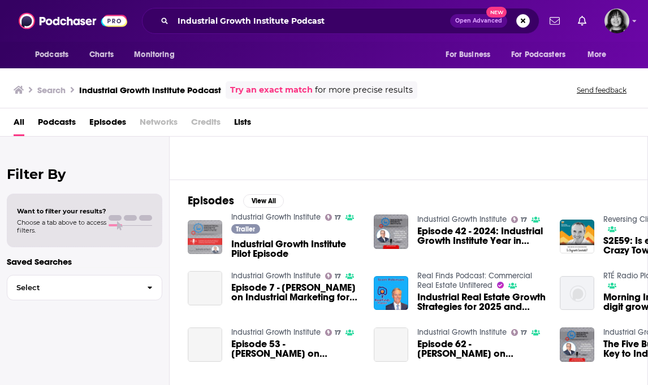
click at [202, 246] on img "Industrial Growth Institute Pilot Episode" at bounding box center [205, 237] width 34 height 34
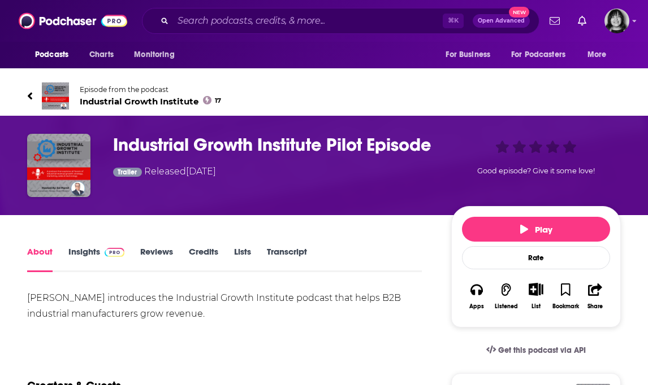
click at [49, 101] on img at bounding box center [55, 96] width 27 height 27
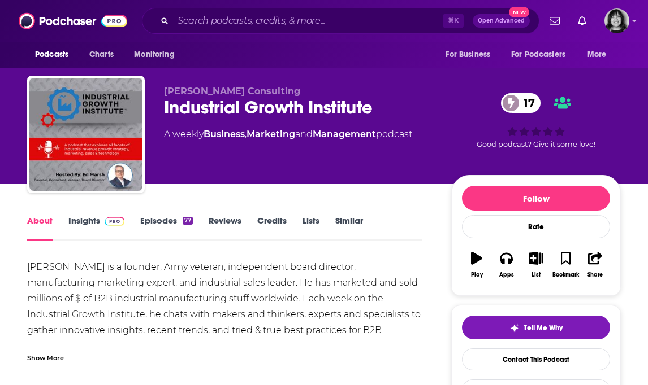
click at [45, 357] on div "Show More" at bounding box center [45, 357] width 37 height 11
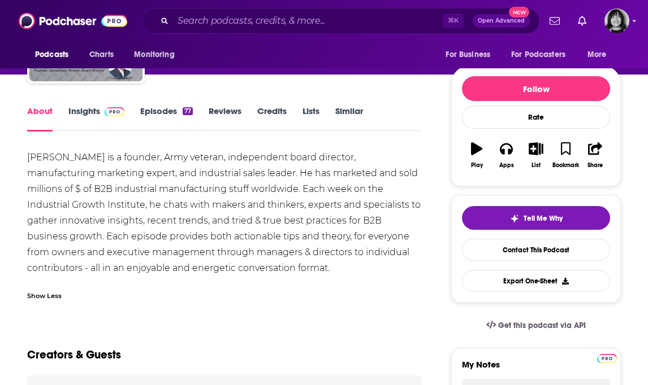
scroll to position [112, 0]
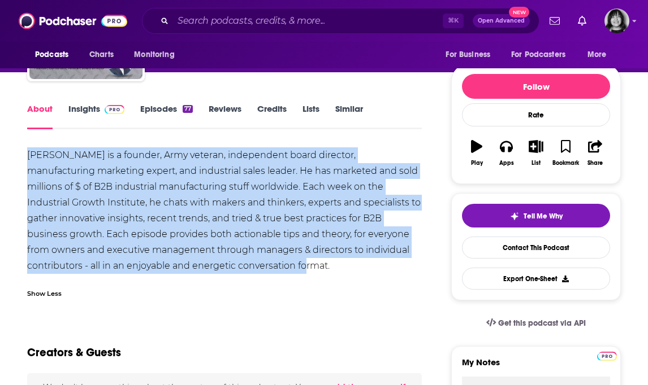
drag, startPoint x: 252, startPoint y: 265, endPoint x: 27, endPoint y: 159, distance: 248.6
click at [27, 159] on div "[PERSON_NAME] is a founder, Army veteran, independent board director, manufactu…" at bounding box center [224, 211] width 395 height 127
copy div "[PERSON_NAME] is a founder, Army veteran, independent board director, manufactu…"
